Goal: Register for event/course

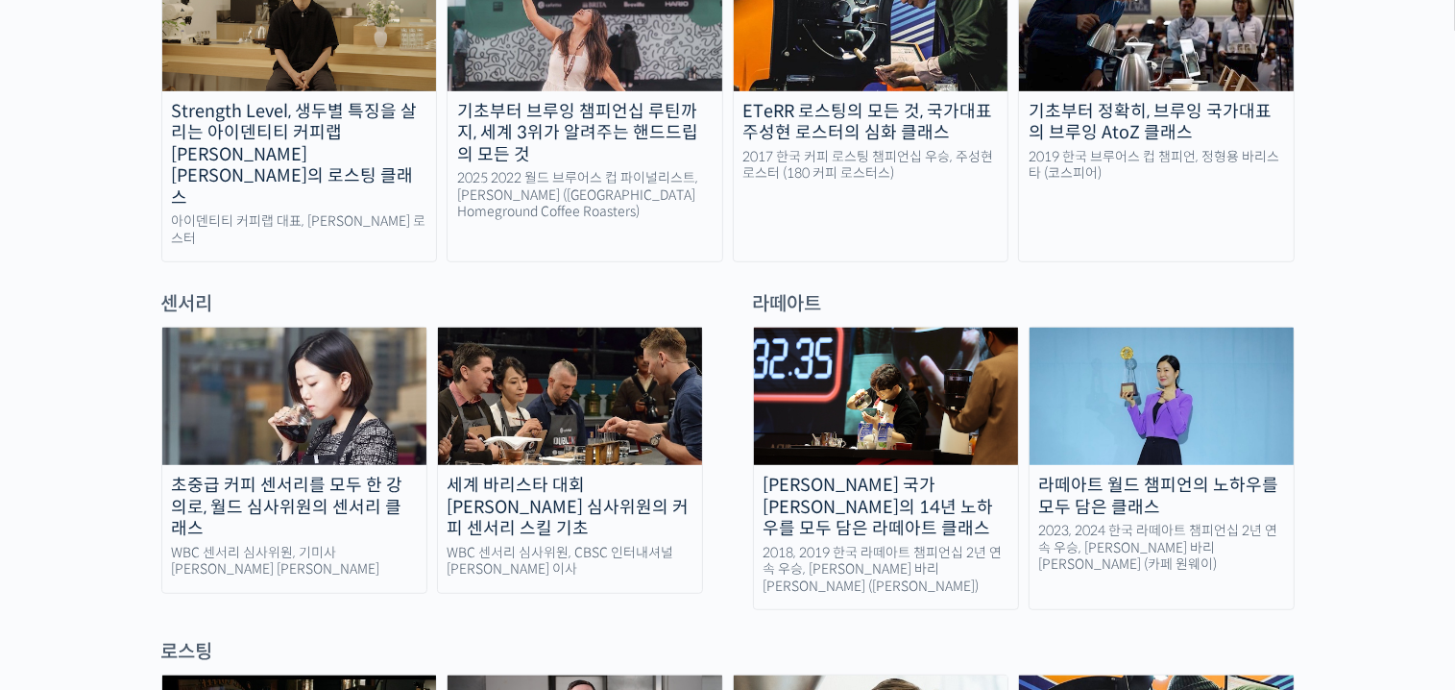
scroll to position [1249, 0]
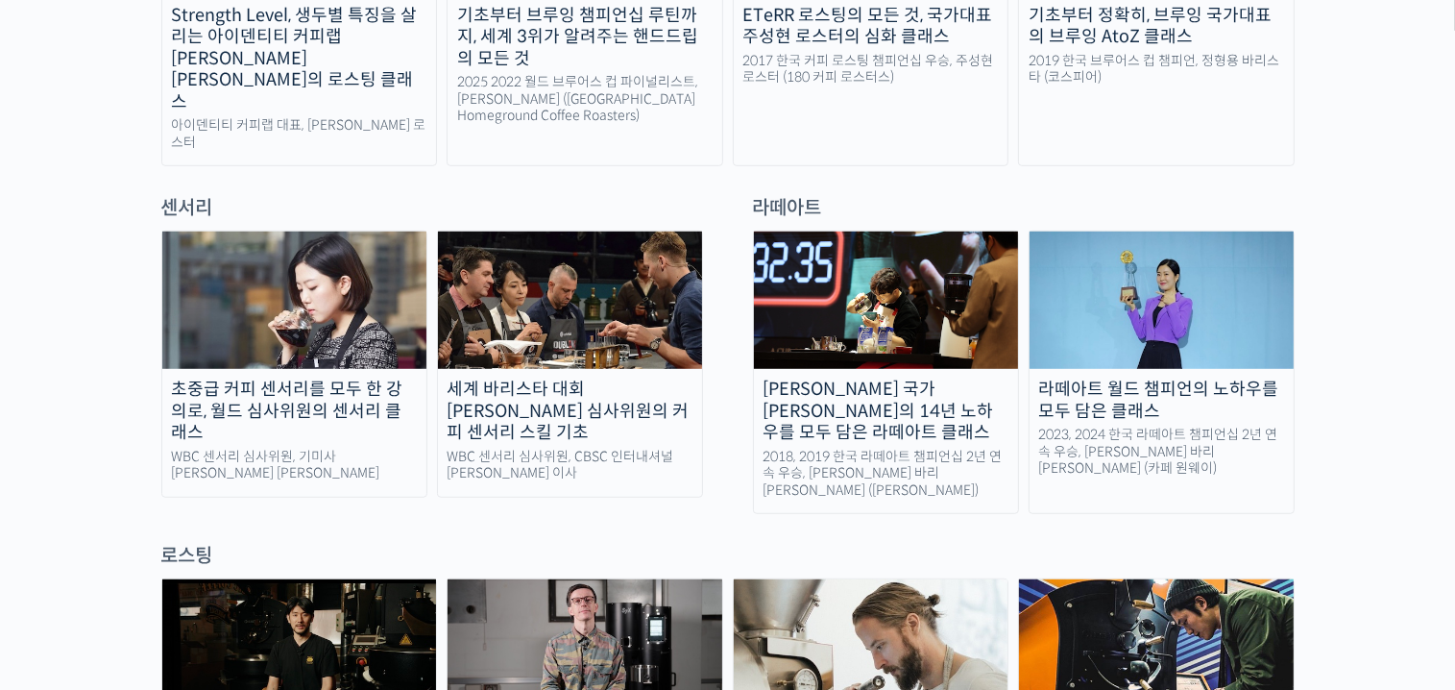
click at [1098, 426] on div "2023, 2024 한국 라떼아트 챔피언십 2년 연속 우승, [PERSON_NAME] 바리[PERSON_NAME] (카페 원웨이)" at bounding box center [1162, 451] width 264 height 51
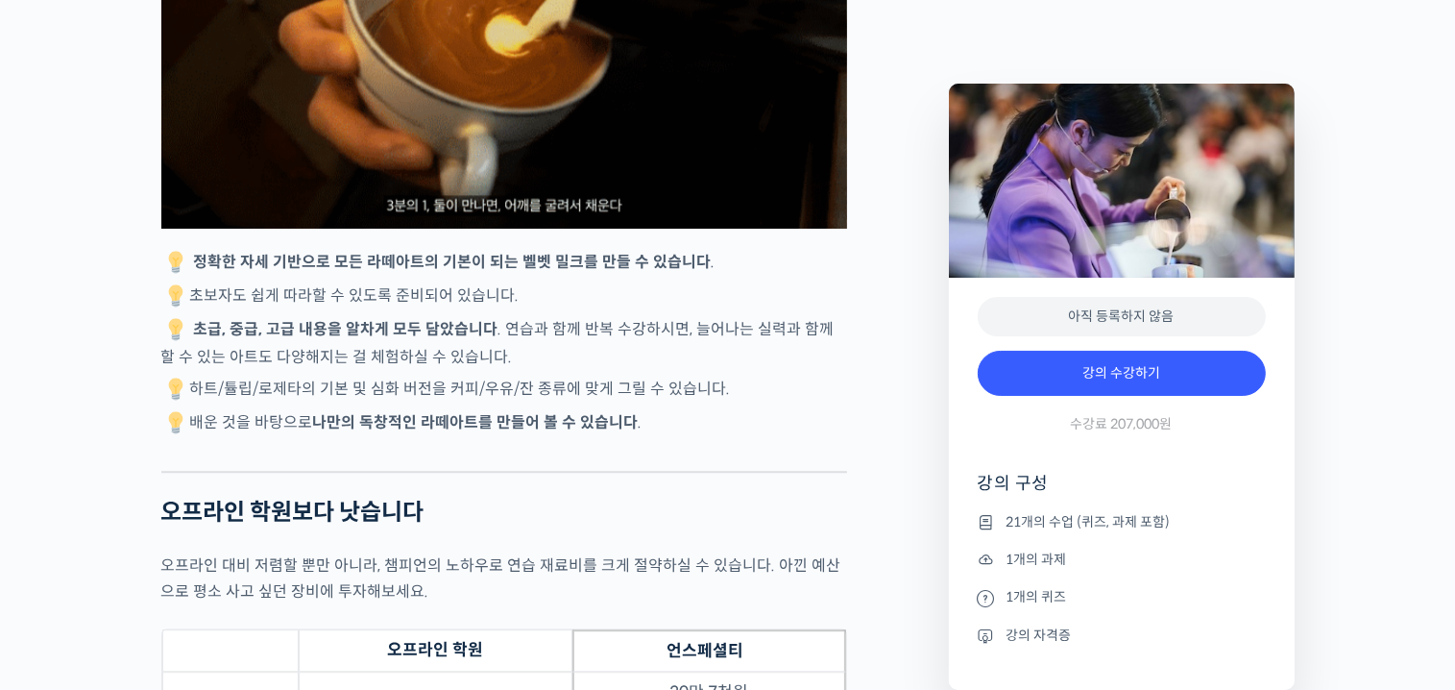
scroll to position [5567, 0]
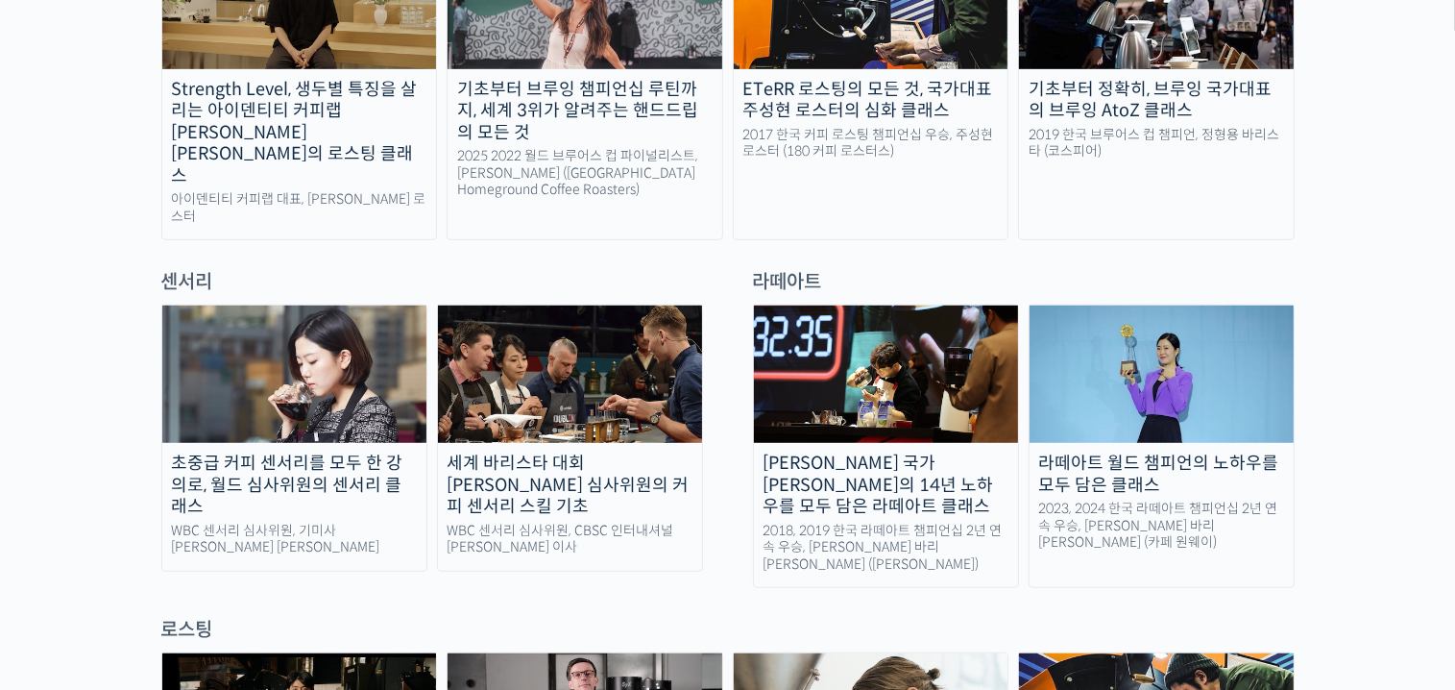
scroll to position [1249, 0]
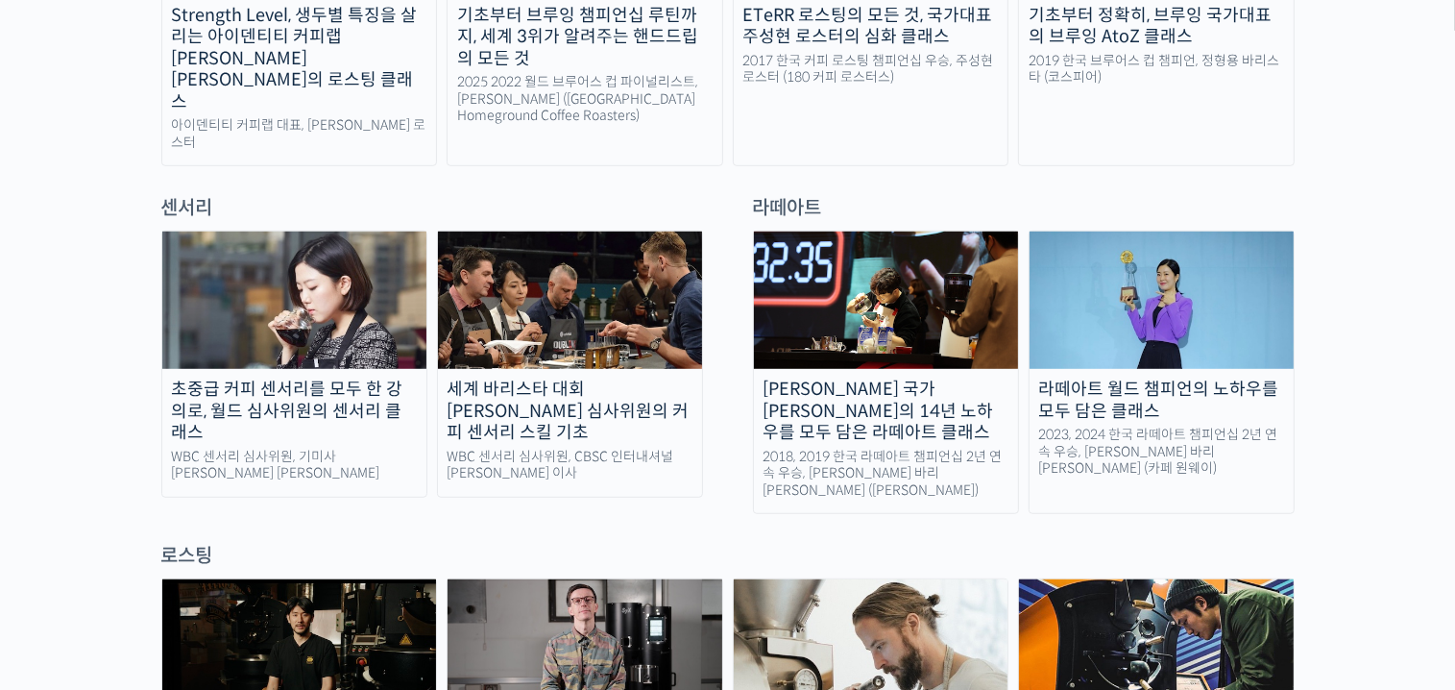
click at [1144, 302] on img at bounding box center [1162, 299] width 264 height 137
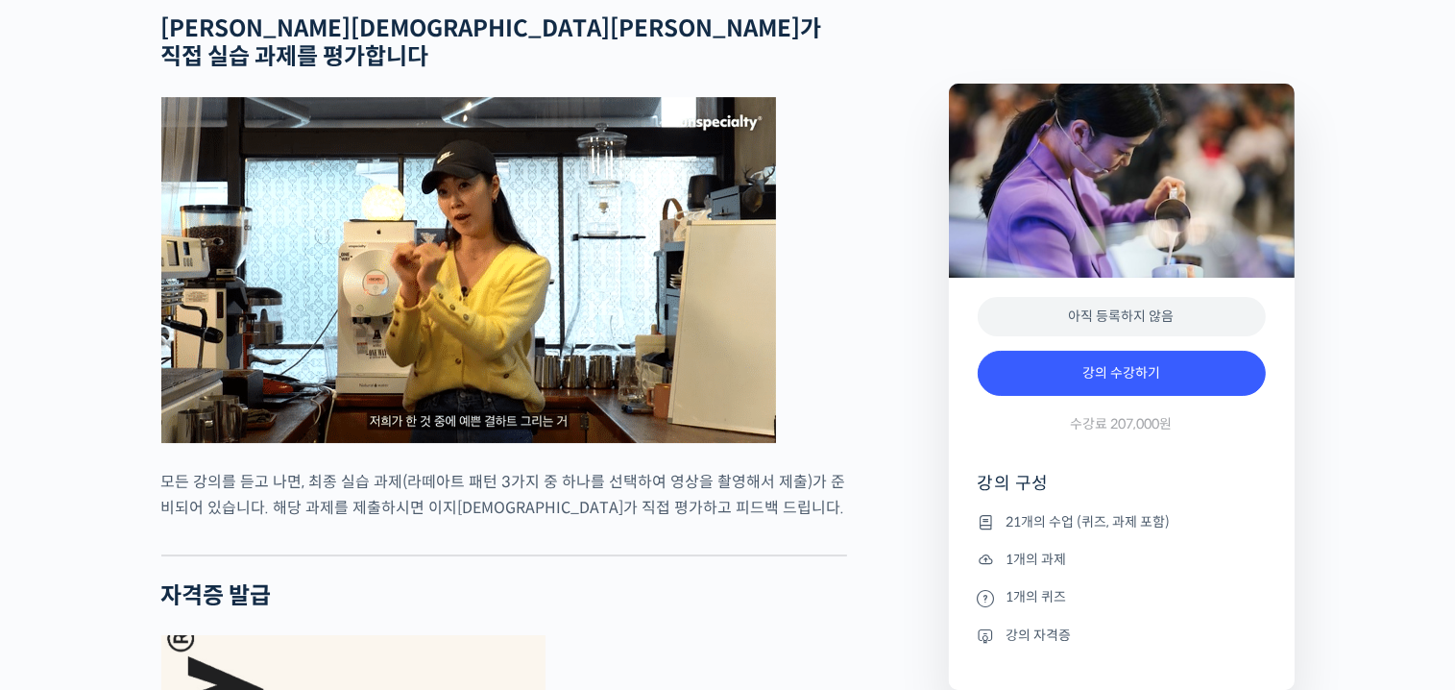
scroll to position [6438, 0]
